Goal: Unclear

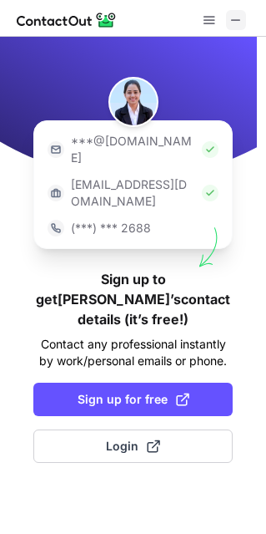
click at [235, 21] on span at bounding box center [236, 19] width 13 height 13
